Goal: Transaction & Acquisition: Download file/media

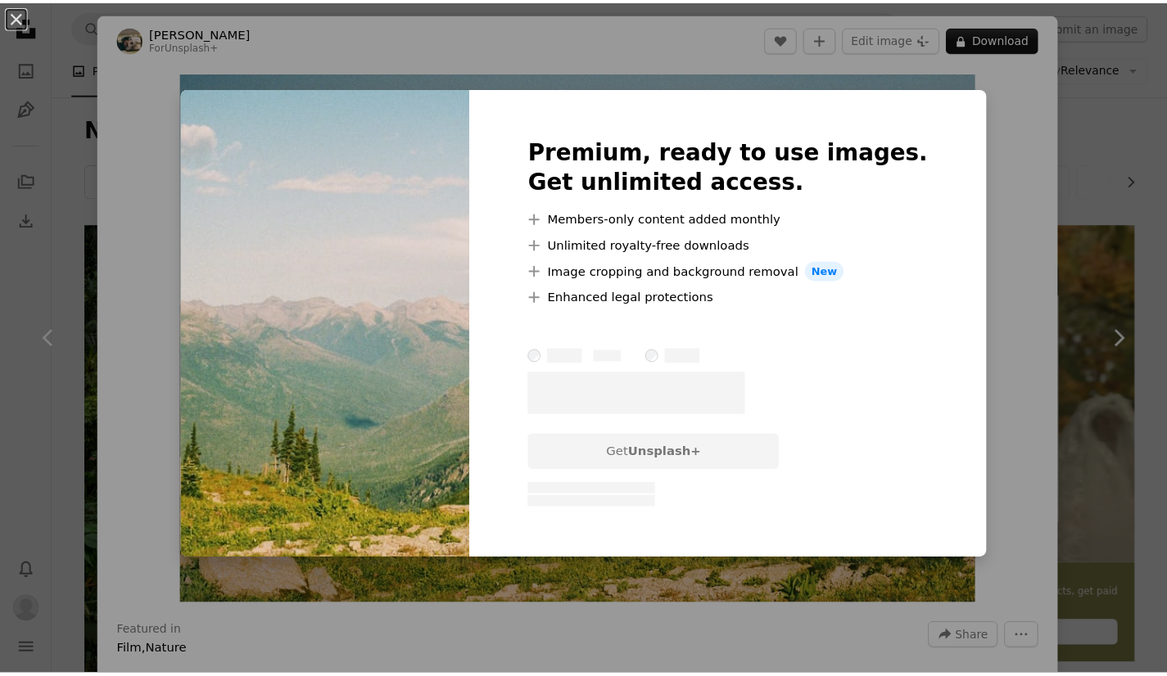
scroll to position [4074, 0]
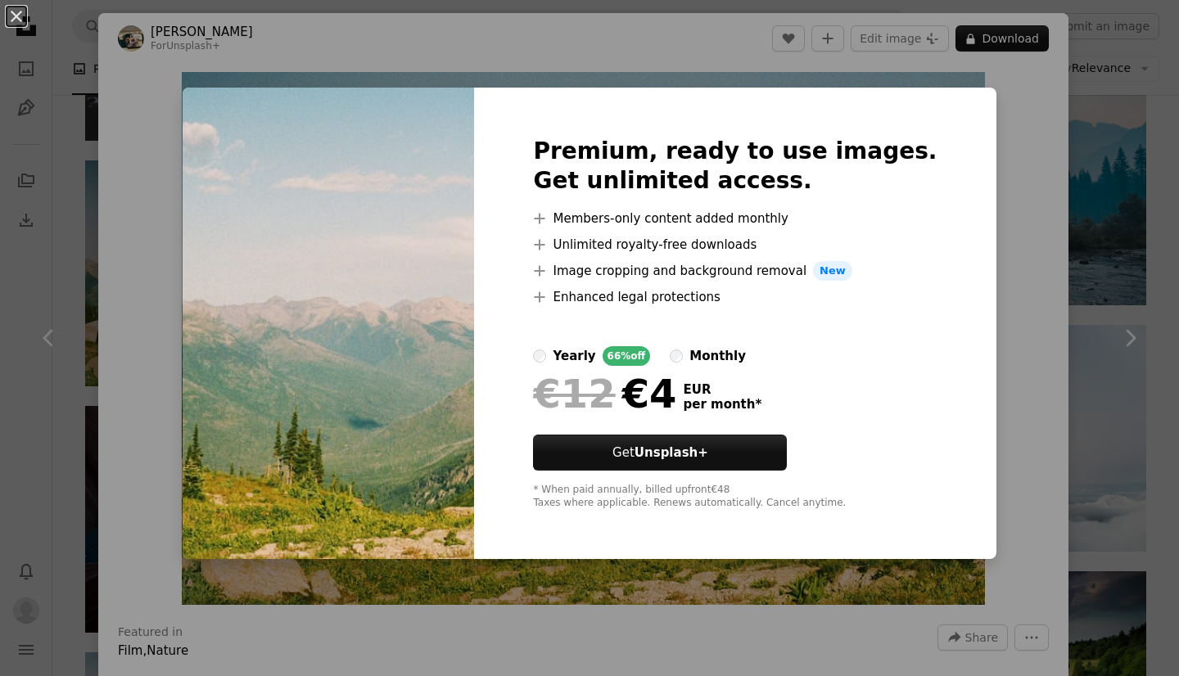
click at [1047, 460] on div "An X shape Premium, ready to use images. Get unlimited access. A plus sign Memb…" at bounding box center [589, 338] width 1179 height 676
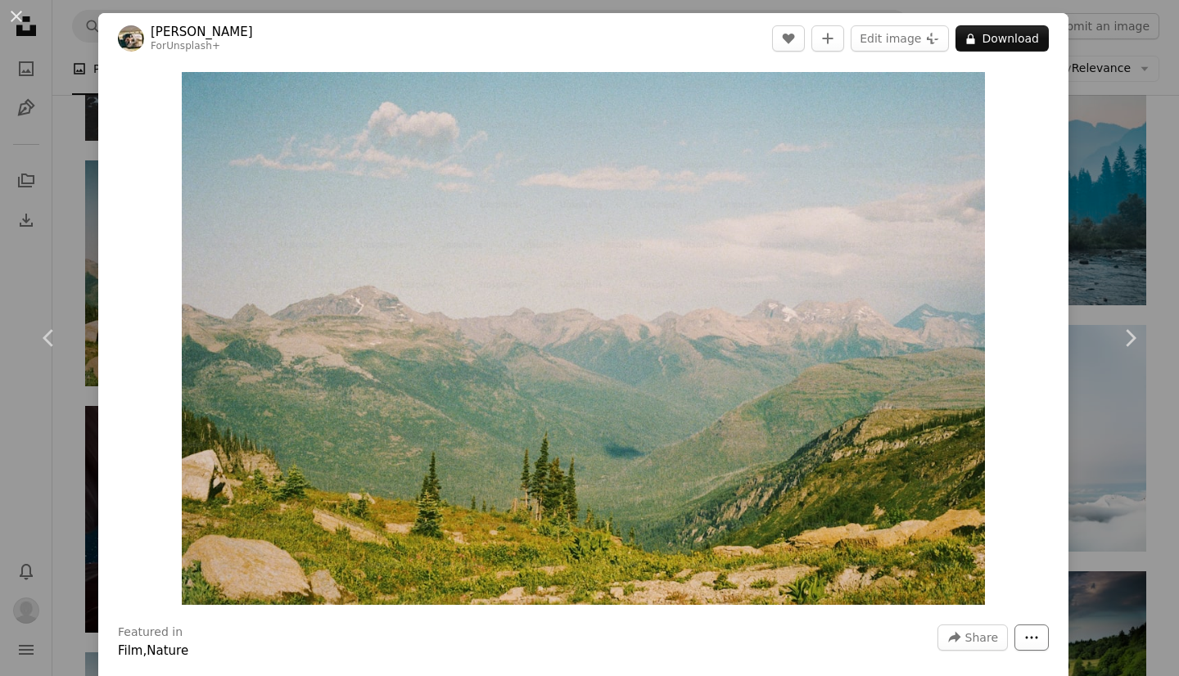
click at [1024, 642] on icon "More Actions" at bounding box center [1031, 637] width 15 height 15
click at [1123, 434] on dialog "An X shape Chevron left Chevron right Hans For Unsplash+ A heart A plus sign Ed…" at bounding box center [589, 338] width 1179 height 676
click at [1103, 456] on div "An X shape Chevron left Chevron right Hans For Unsplash+ A heart A plus sign Ed…" at bounding box center [589, 338] width 1179 height 676
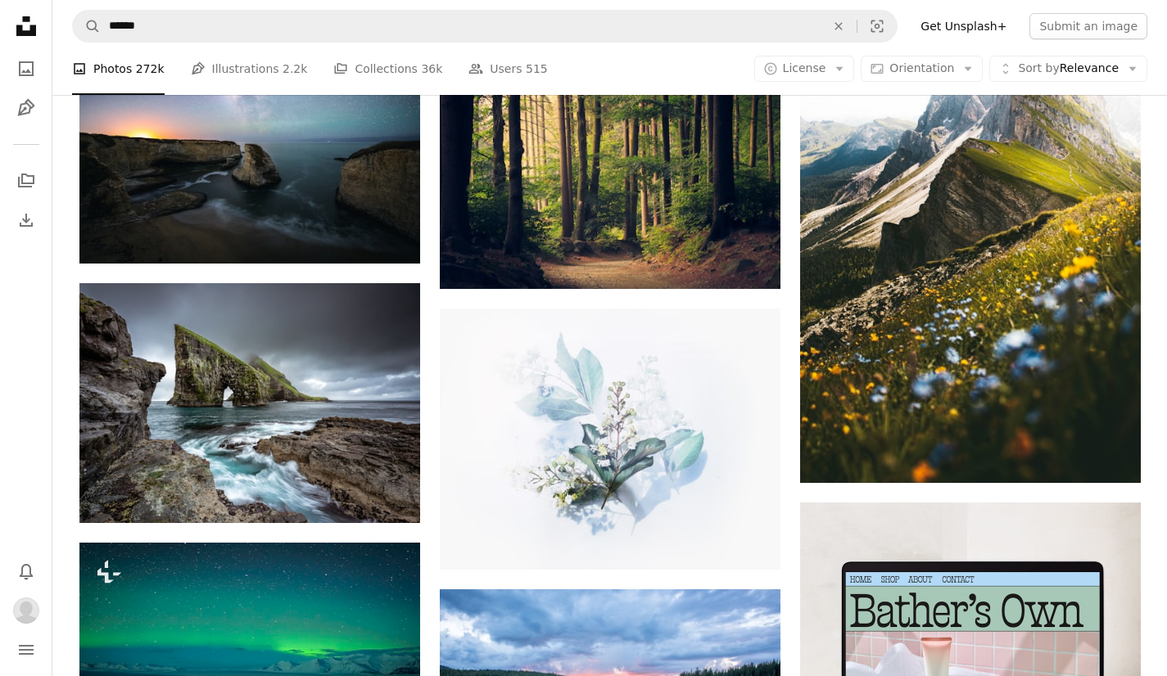
scroll to position [5303, 0]
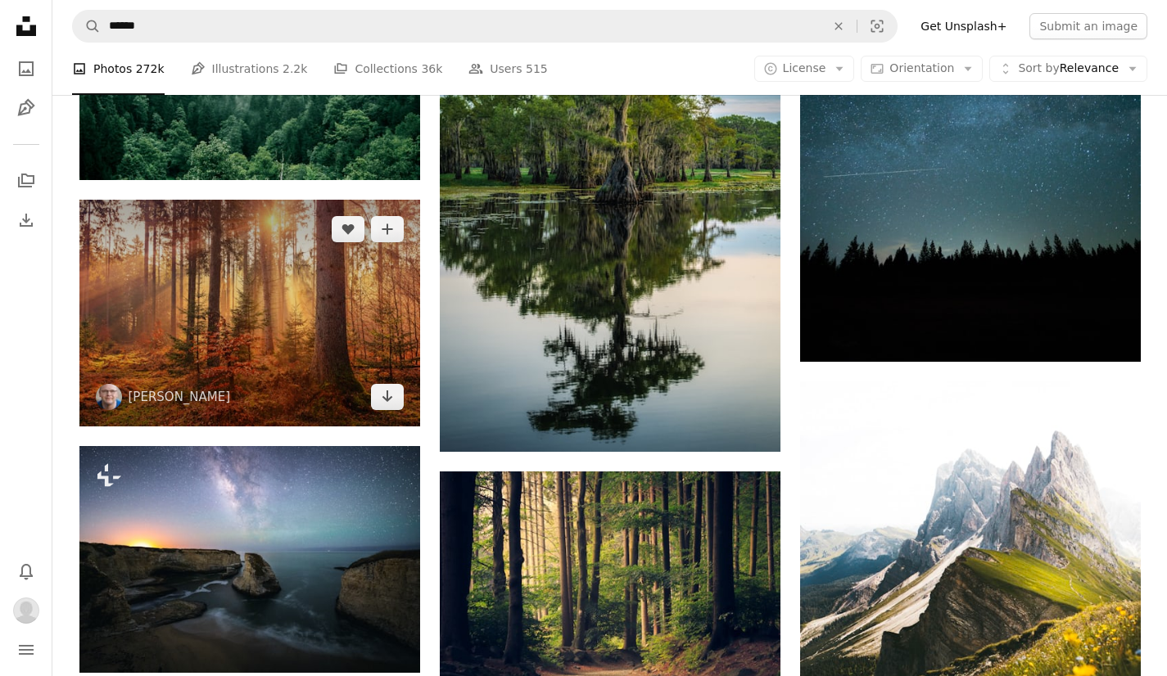
click at [333, 305] on img at bounding box center [249, 313] width 341 height 227
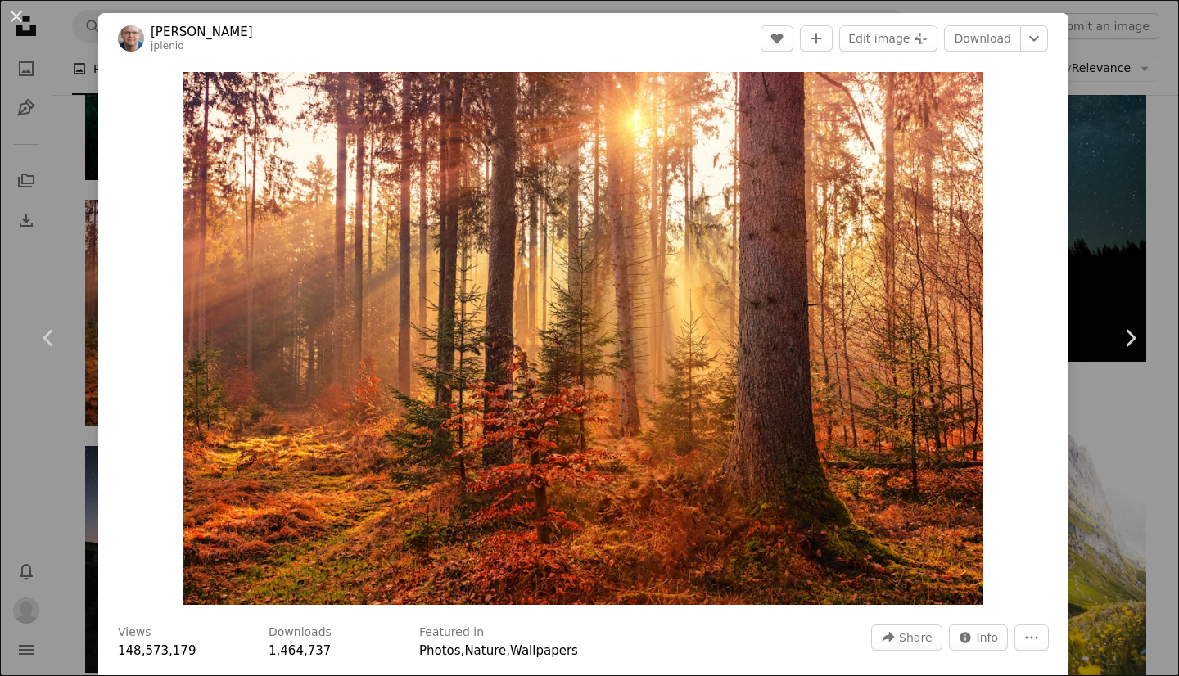
click at [1088, 204] on div "An X shape Chevron left Chevron right [PERSON_NAME] jplenio A heart A plus sign…" at bounding box center [589, 338] width 1179 height 676
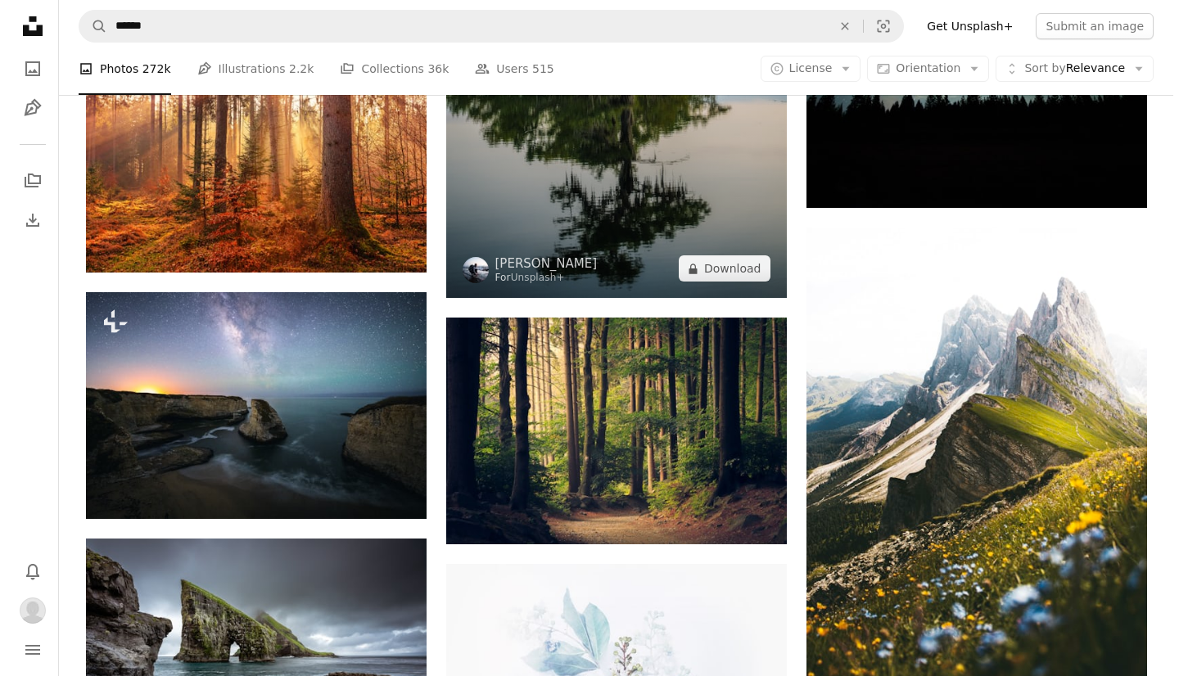
scroll to position [5385, 0]
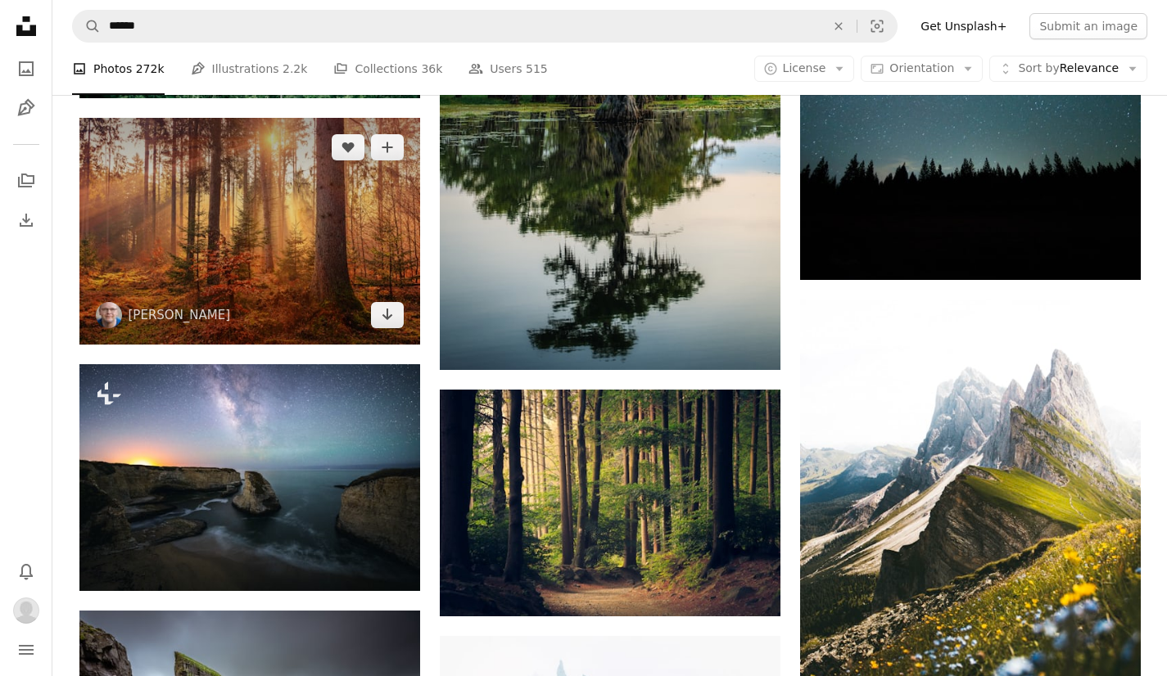
click at [336, 245] on img at bounding box center [249, 231] width 341 height 227
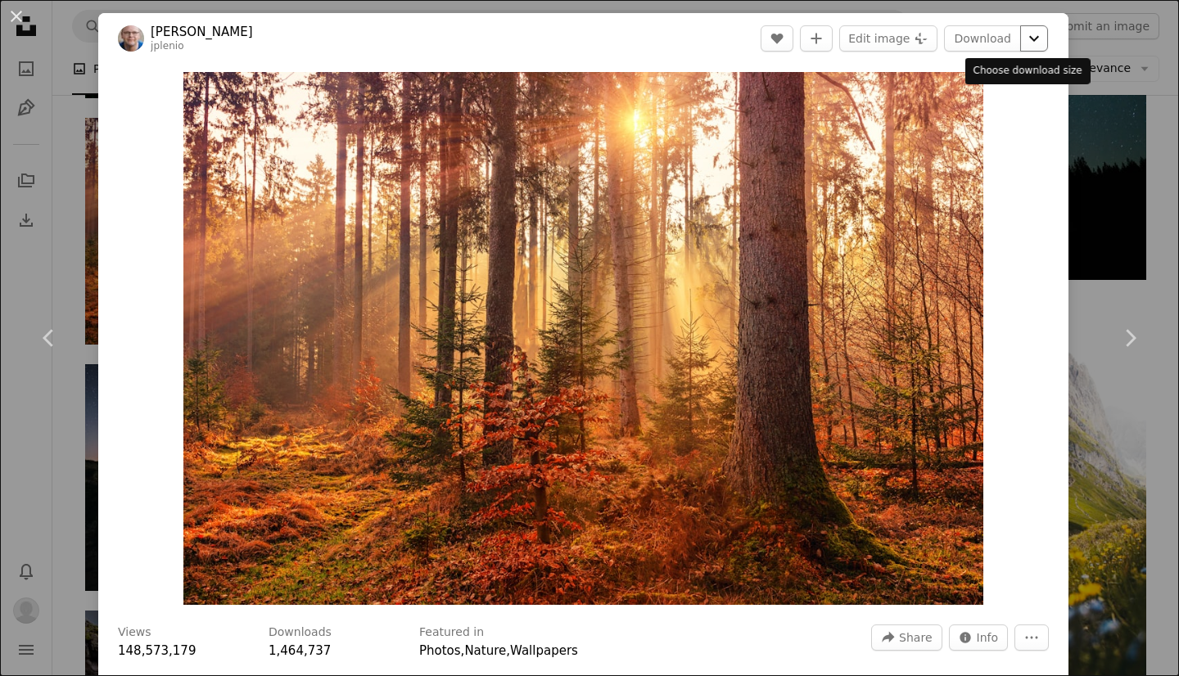
click at [1029, 38] on icon "Choose download size" at bounding box center [1034, 39] width 10 height 6
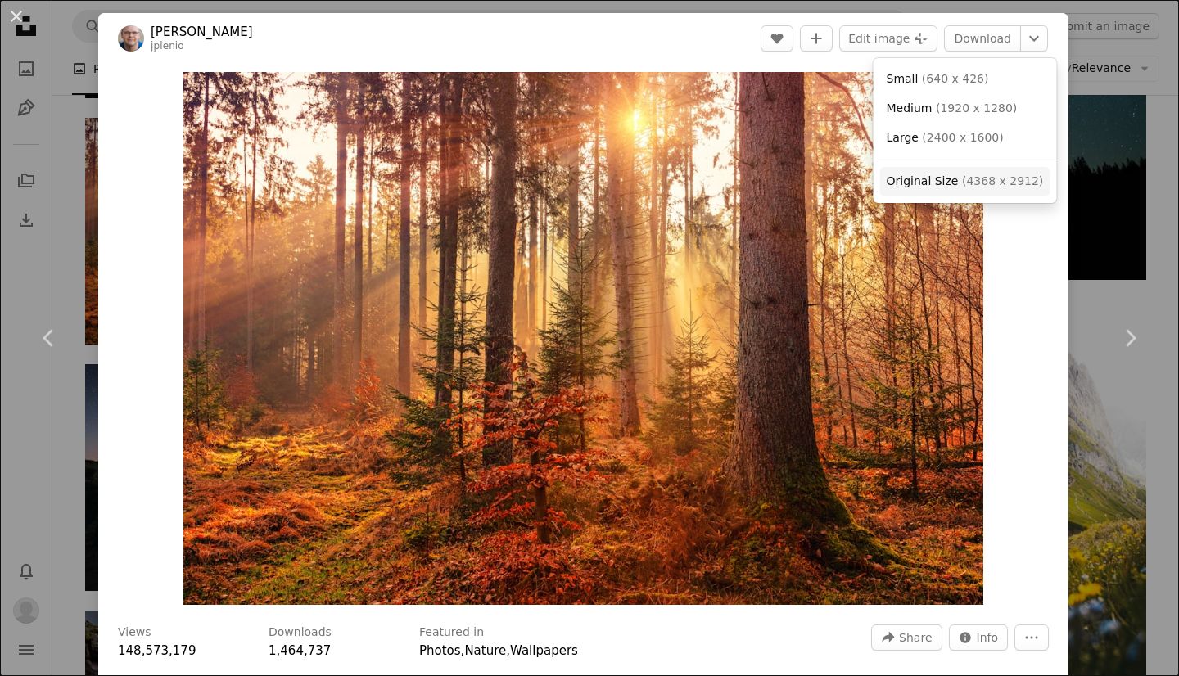
click at [918, 185] on span "Original Size" at bounding box center [923, 180] width 72 height 13
